Goal: Find specific page/section

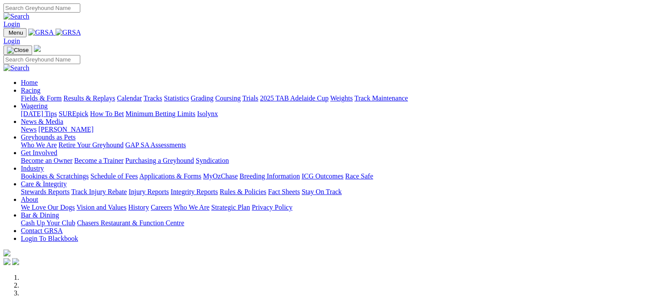
click at [38, 95] on link "Fields & Form" at bounding box center [41, 98] width 41 height 7
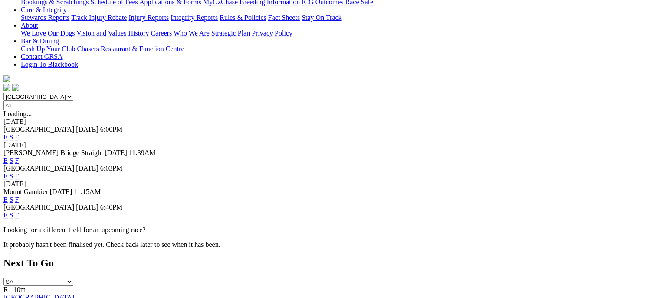
scroll to position [198, 0]
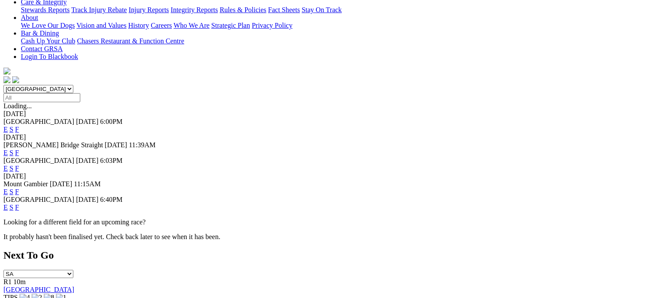
click at [19, 204] on link "F" at bounding box center [17, 207] width 4 height 7
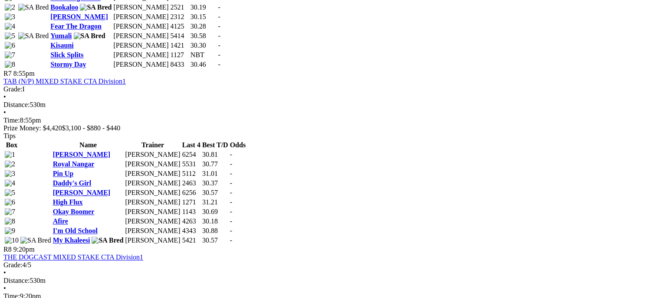
scroll to position [1360, 0]
